Goal: Transaction & Acquisition: Purchase product/service

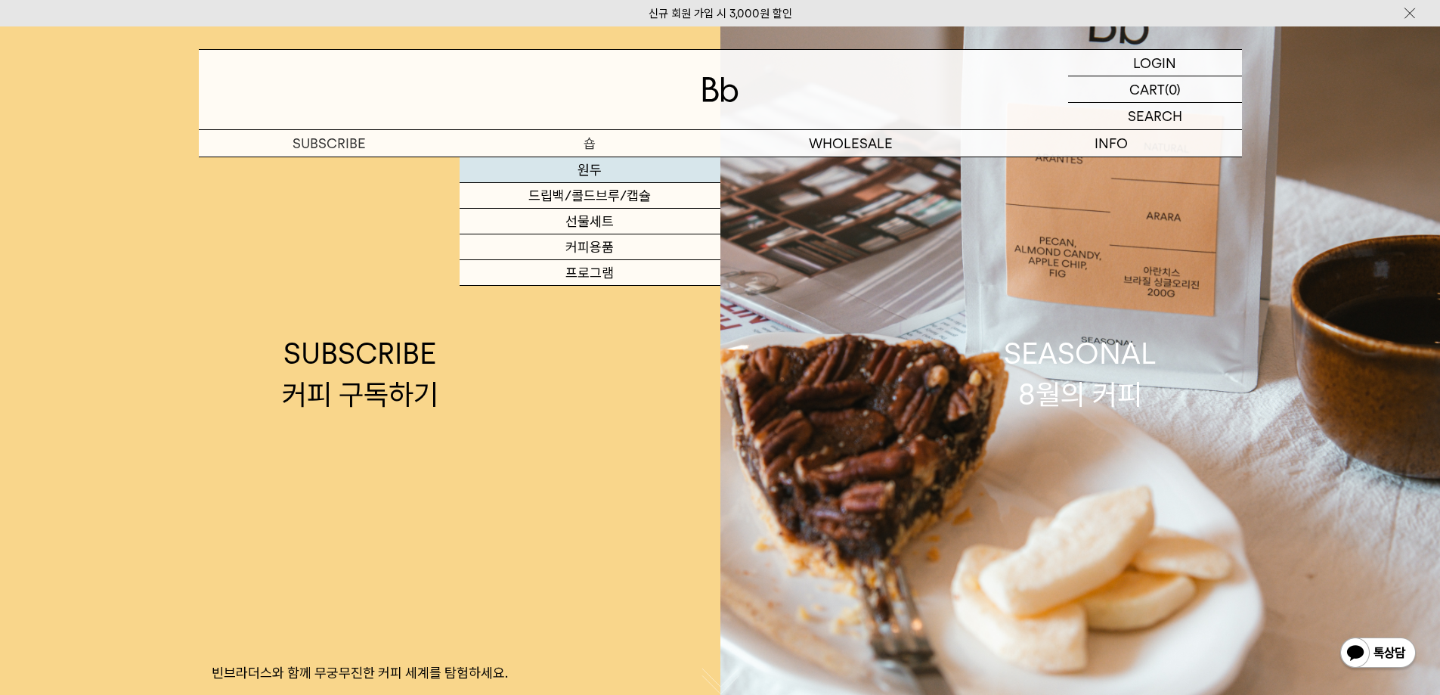
click at [594, 171] on link "원두" at bounding box center [590, 170] width 261 height 26
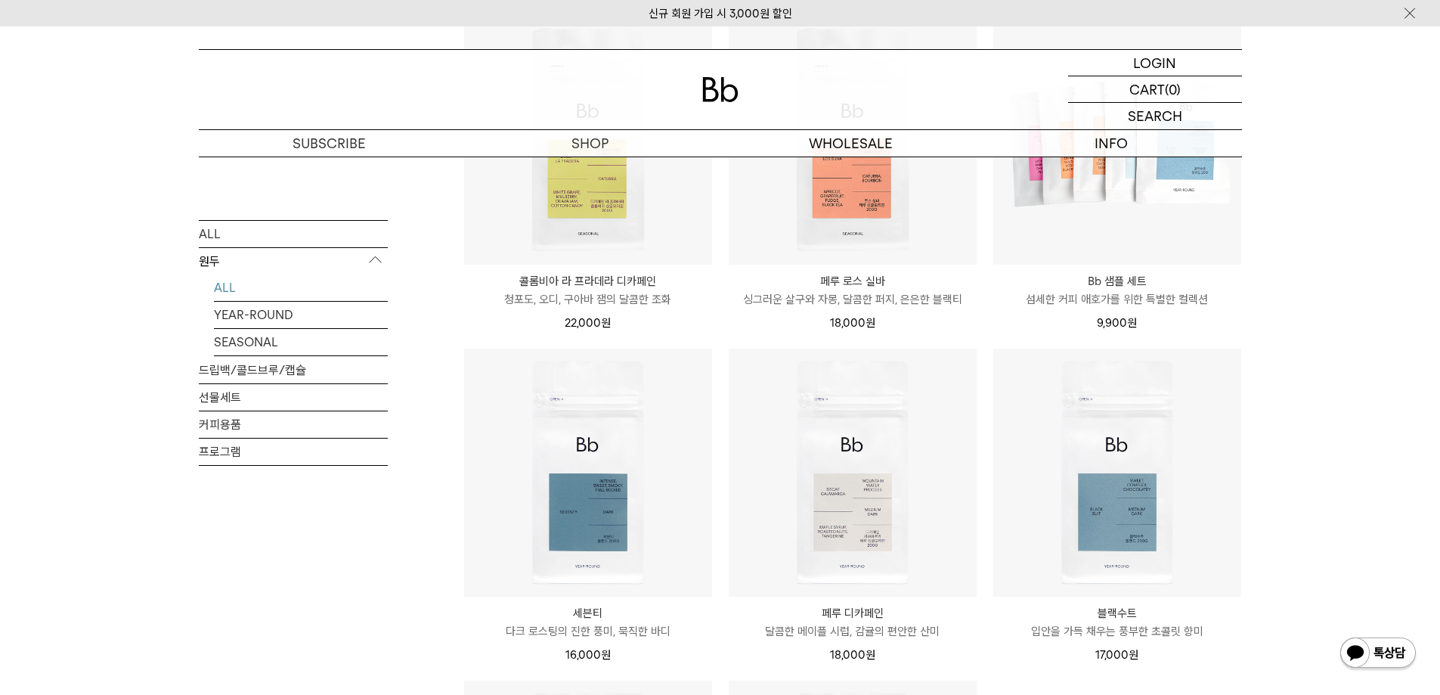
scroll to position [107, 0]
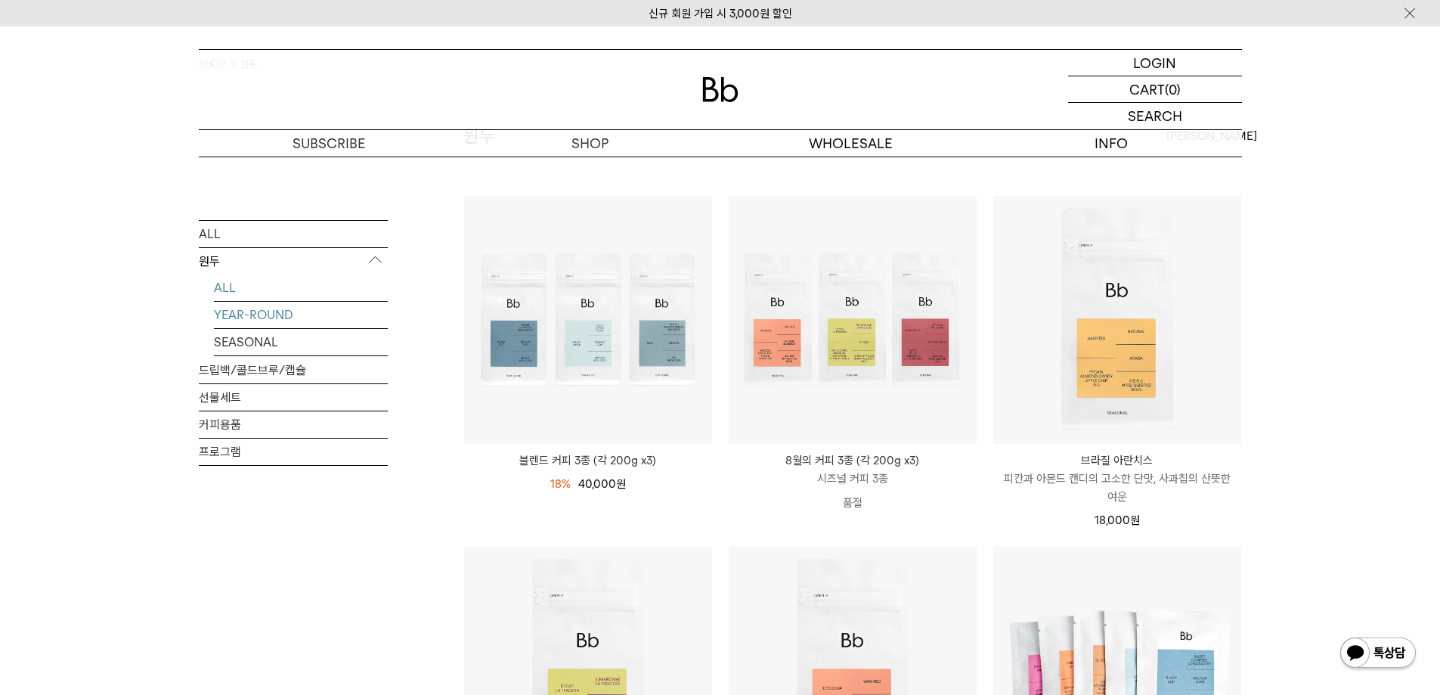
click at [269, 315] on link "YEAR-ROUND" at bounding box center [301, 314] width 174 height 26
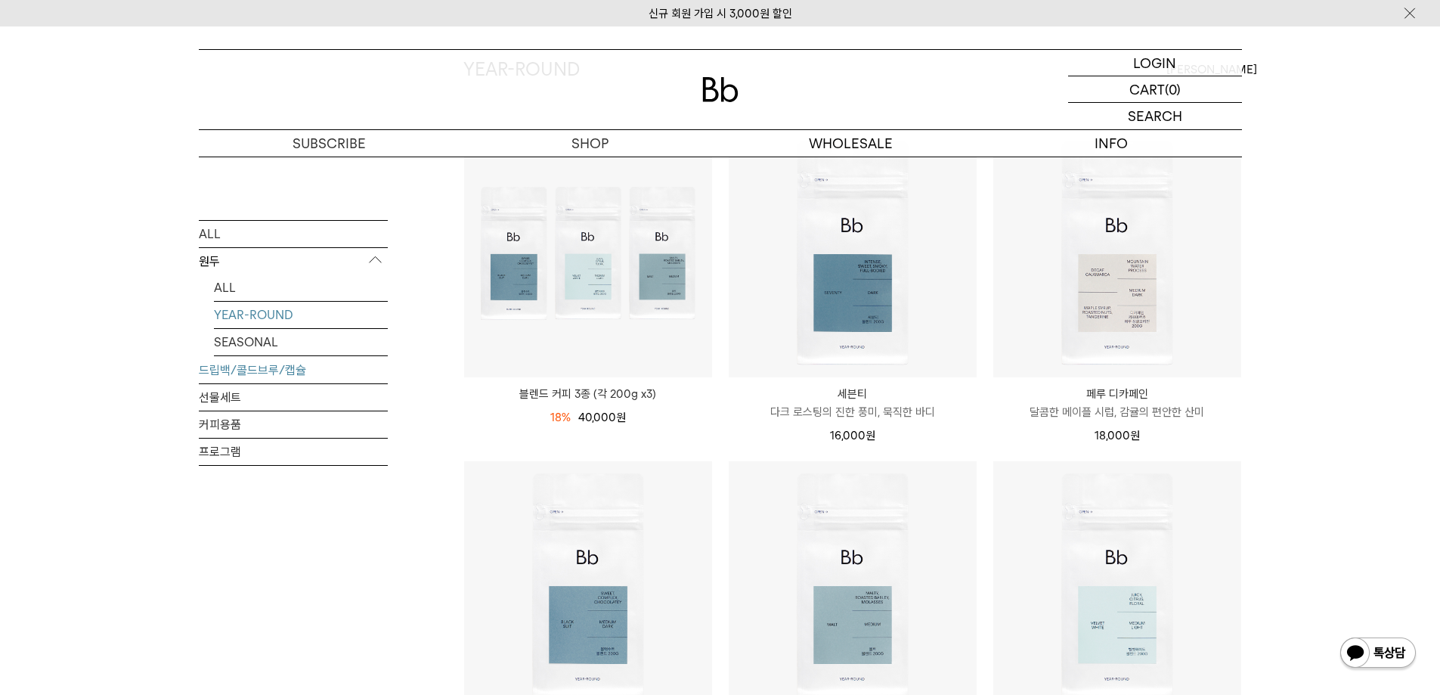
scroll to position [151, 0]
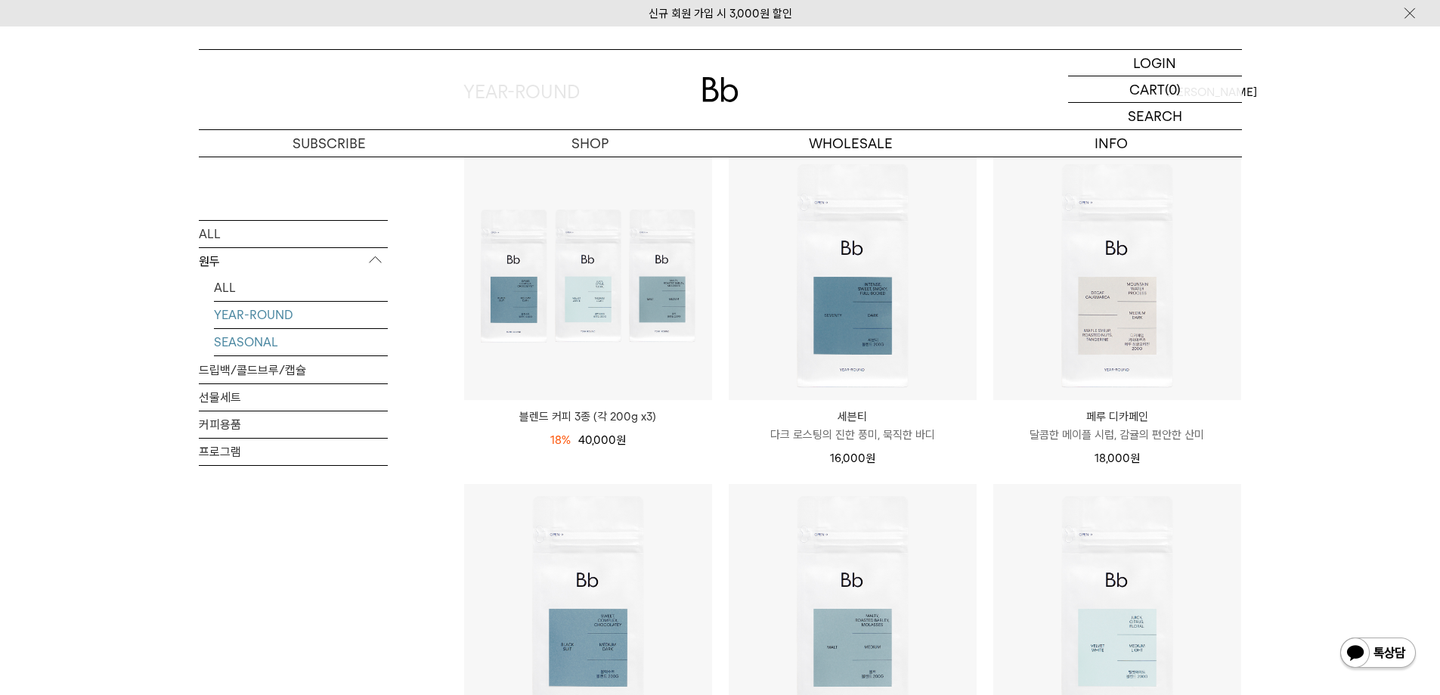
click at [269, 346] on link "SEASONAL" at bounding box center [301, 341] width 174 height 26
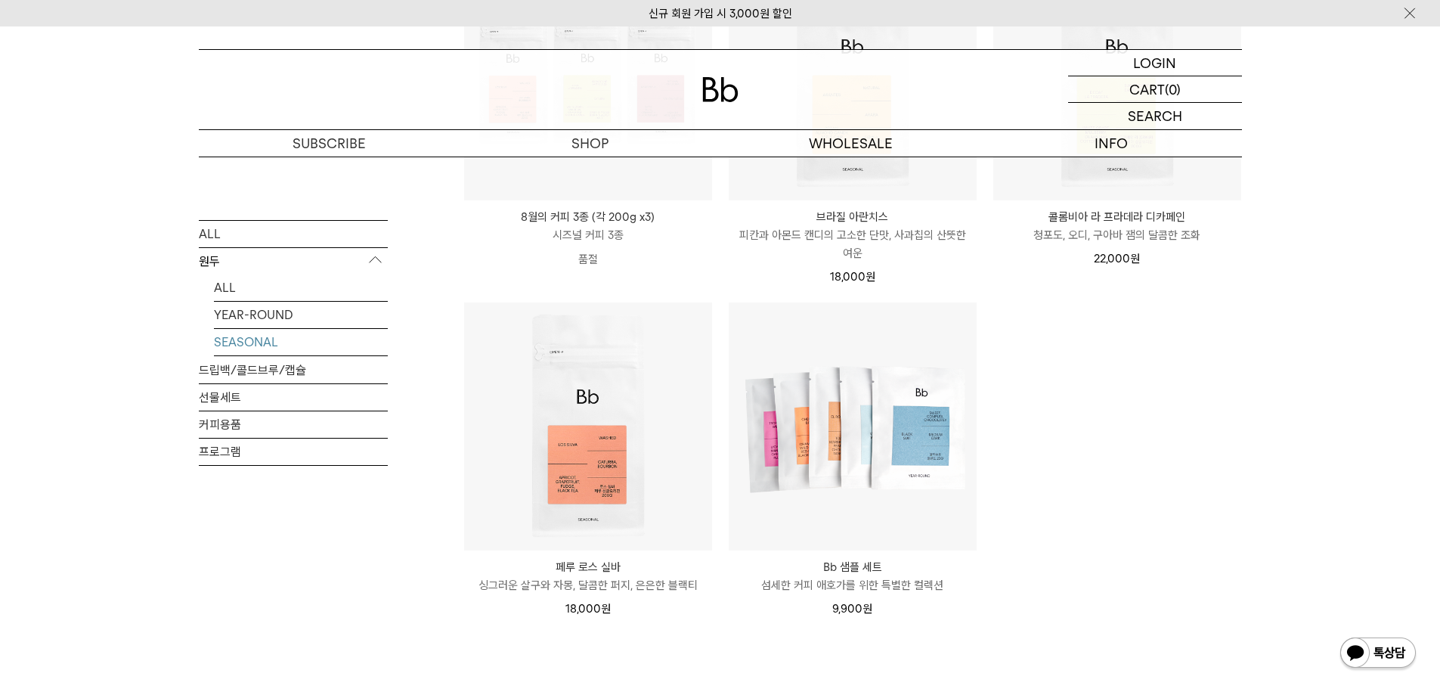
scroll to position [378, 0]
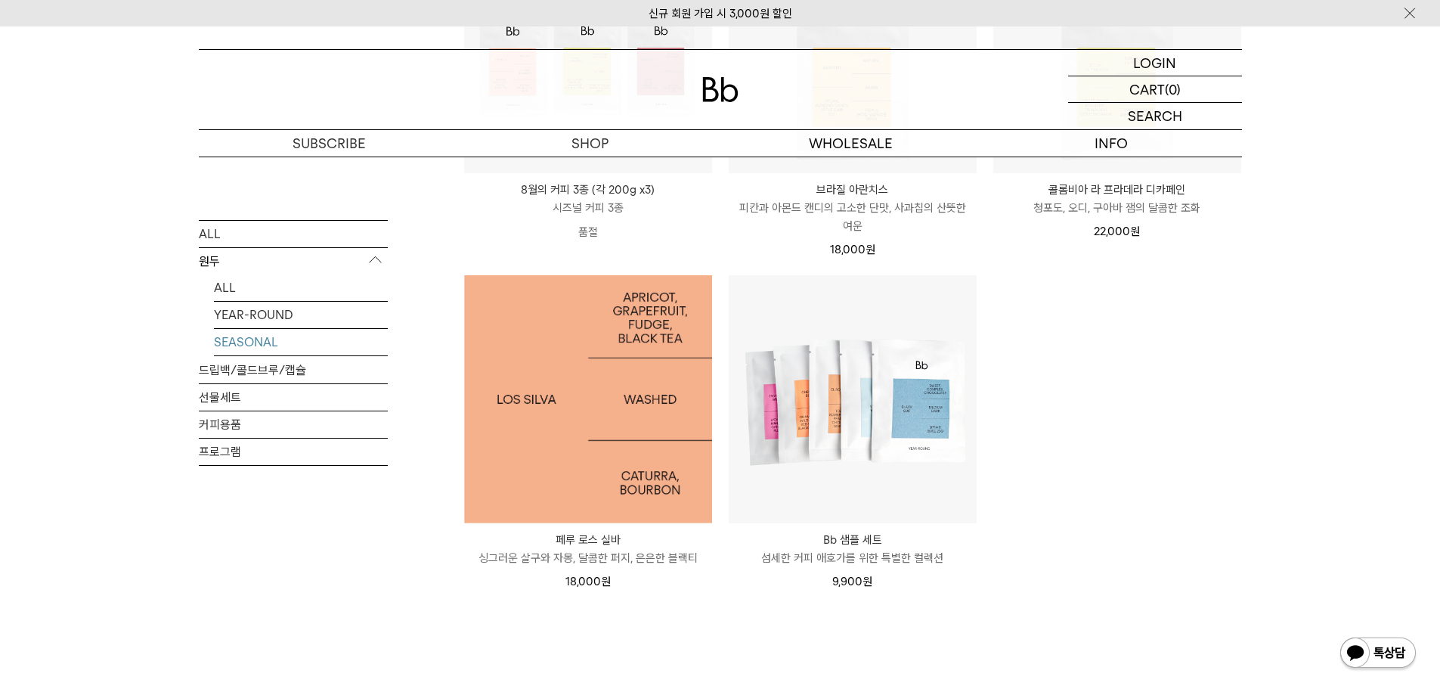
click at [557, 407] on img at bounding box center [588, 399] width 248 height 248
